Goal: Task Accomplishment & Management: Manage account settings

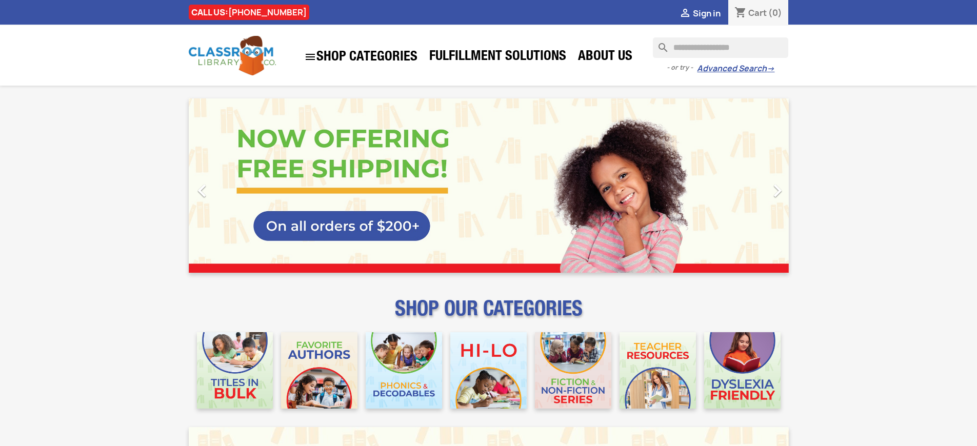
click at [711, 13] on span "Sign in" at bounding box center [707, 13] width 28 height 11
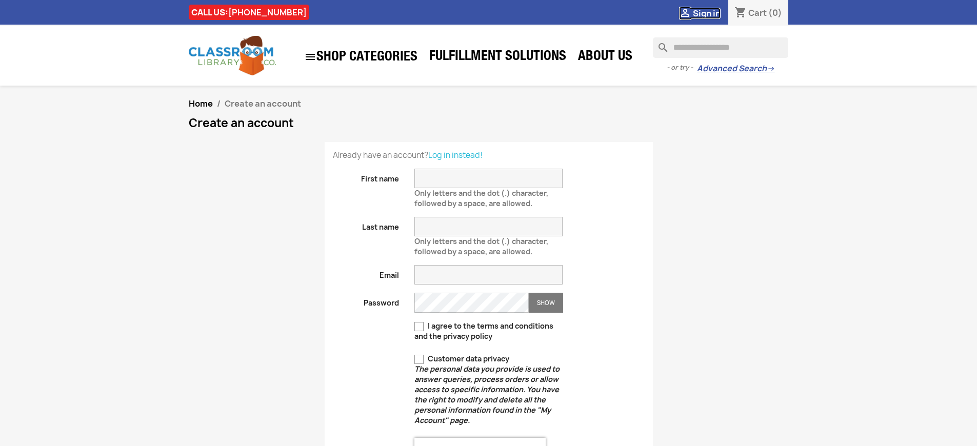
click at [711, 13] on span "Sign in" at bounding box center [707, 13] width 28 height 11
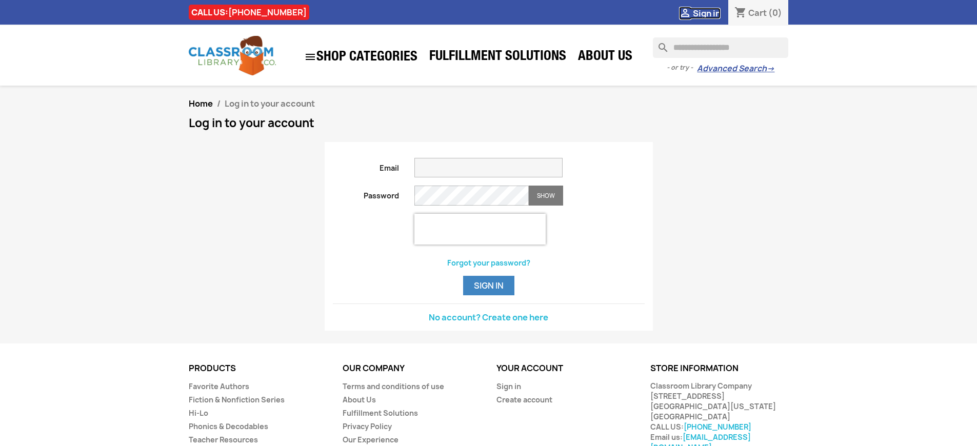
click at [711, 13] on span "Sign in" at bounding box center [707, 13] width 28 height 11
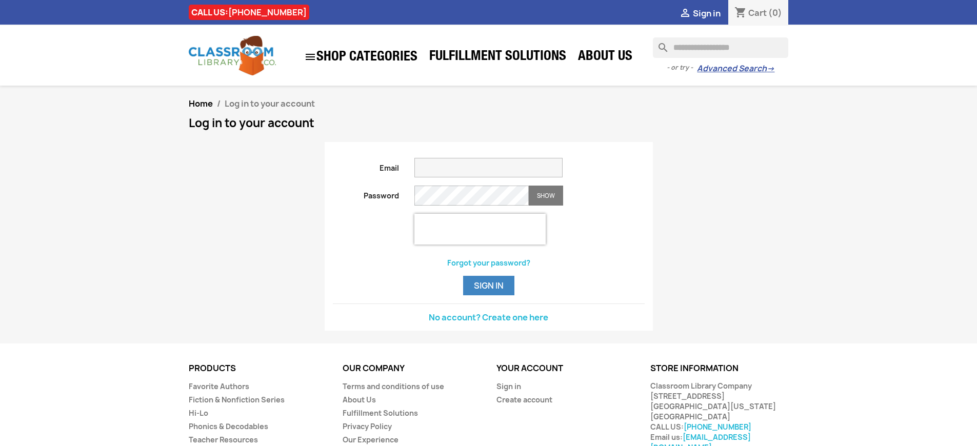
click at [711, 13] on span "Sign in" at bounding box center [707, 13] width 28 height 11
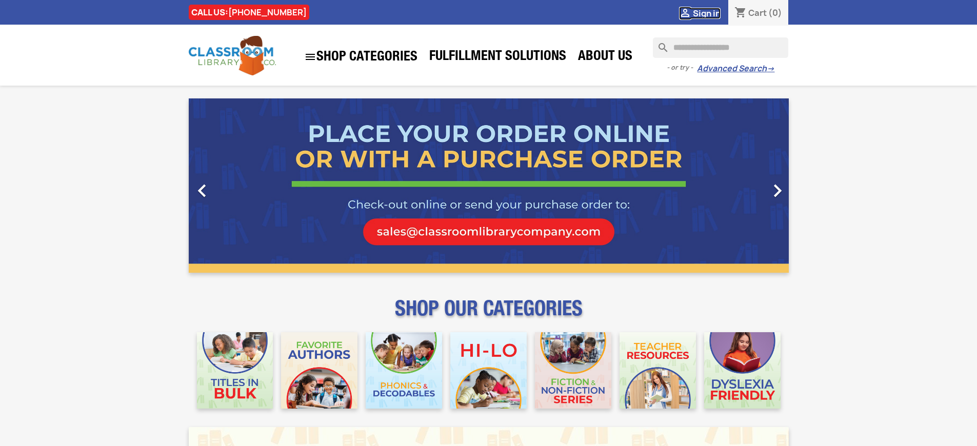
click at [711, 13] on span "Sign in" at bounding box center [707, 13] width 28 height 11
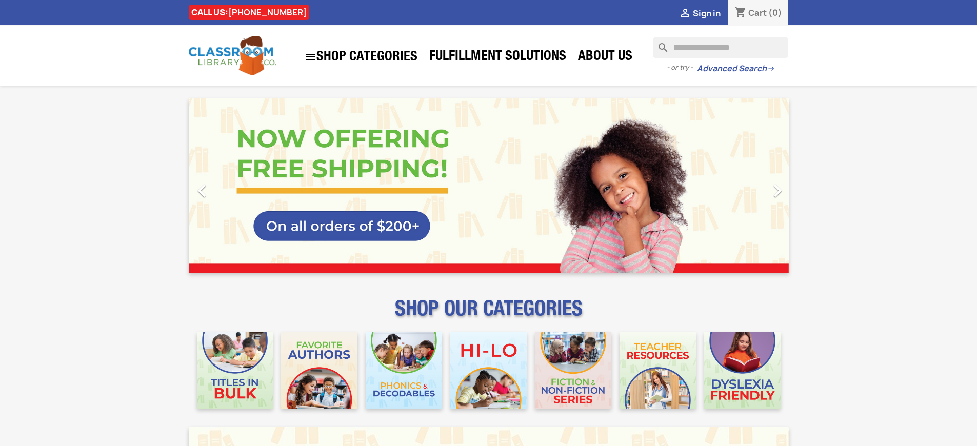
scroll to position [1291, 0]
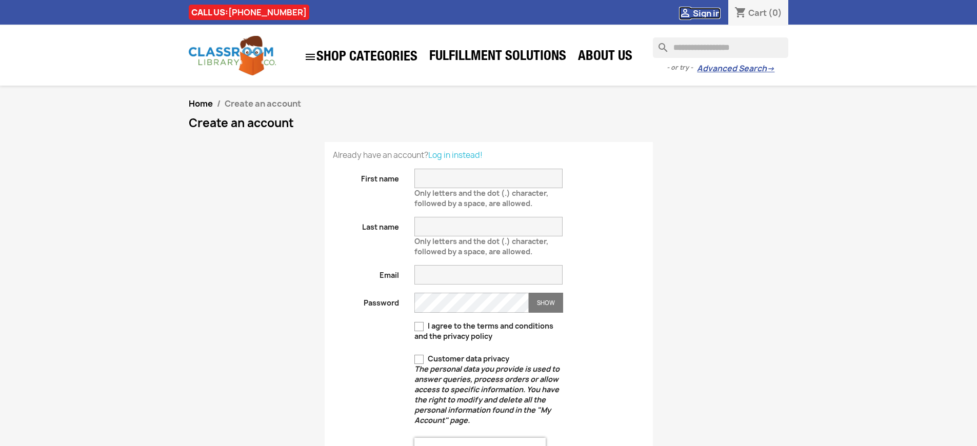
click at [711, 13] on span "Sign in" at bounding box center [707, 13] width 28 height 11
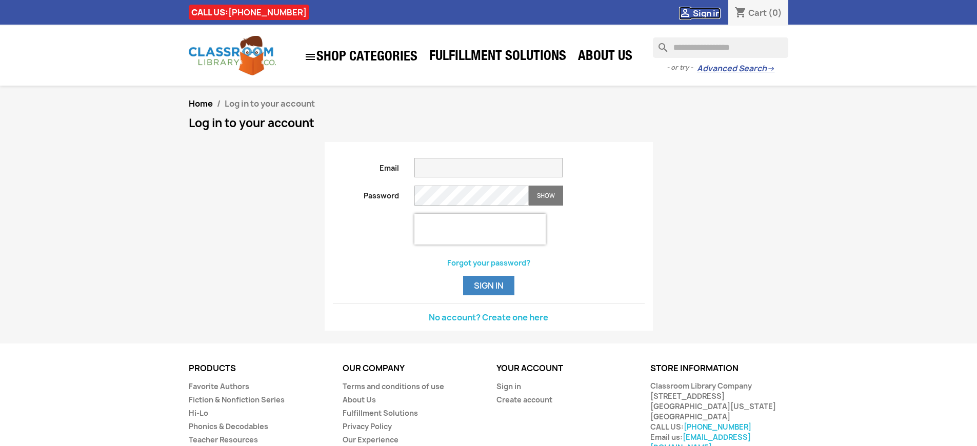
click at [711, 13] on span "Sign in" at bounding box center [707, 13] width 28 height 11
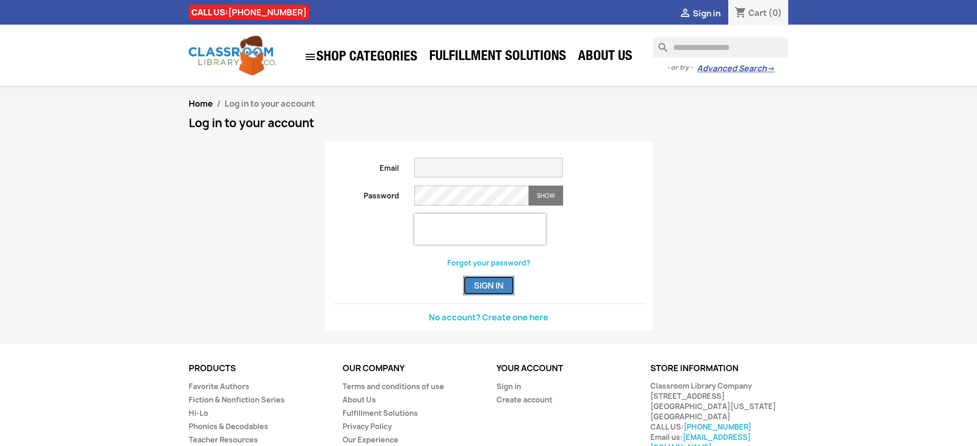
click at [488, 295] on button "Sign in" at bounding box center [488, 285] width 51 height 19
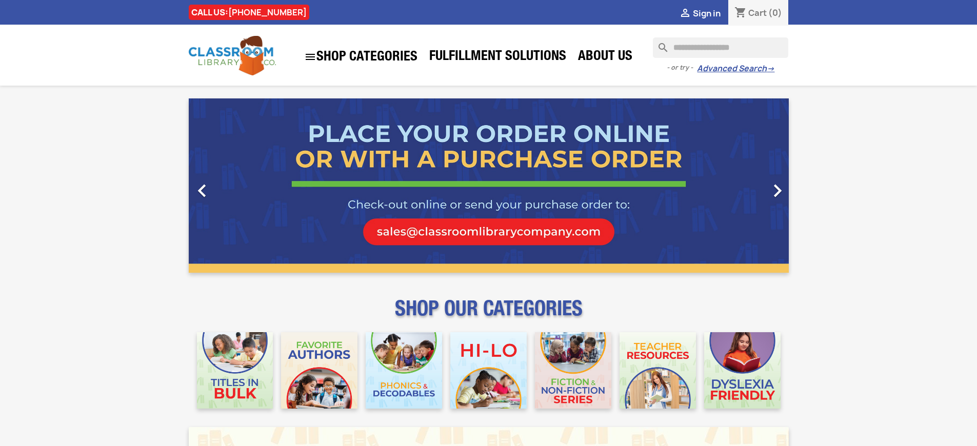
scroll to position [1291, 0]
